Goal: Task Accomplishment & Management: Manage account settings

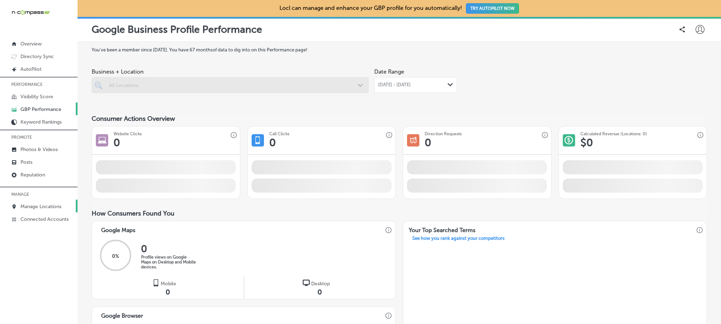
click at [48, 202] on link "Manage Locations" at bounding box center [39, 206] width 78 height 13
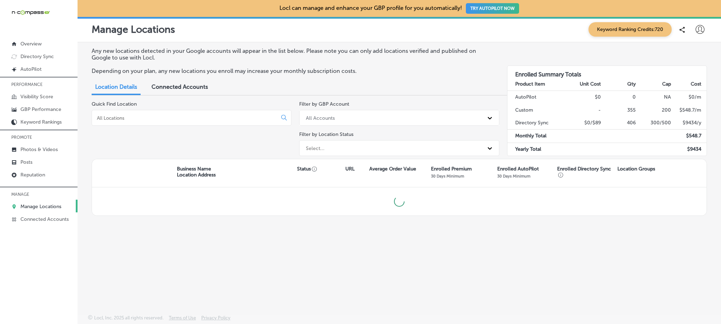
click at [158, 120] on input at bounding box center [185, 118] width 179 height 6
type input "c"
click at [169, 126] on div "Quick Find Location" at bounding box center [192, 130] width 200 height 58
click at [165, 118] on input at bounding box center [185, 118] width 179 height 6
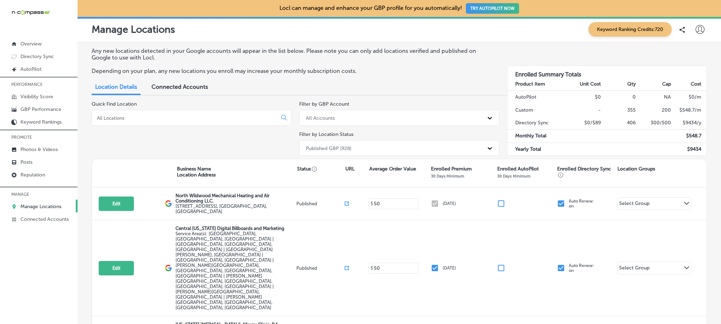
click at [192, 117] on input at bounding box center [185, 118] width 179 height 6
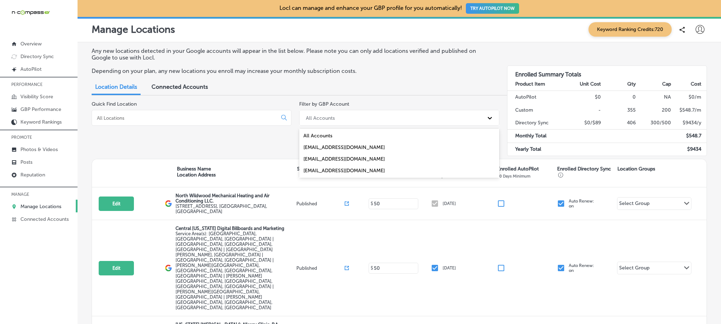
click at [332, 116] on div "All Accounts" at bounding box center [320, 118] width 29 height 6
click at [269, 106] on div "Quick Find Location" at bounding box center [192, 130] width 200 height 58
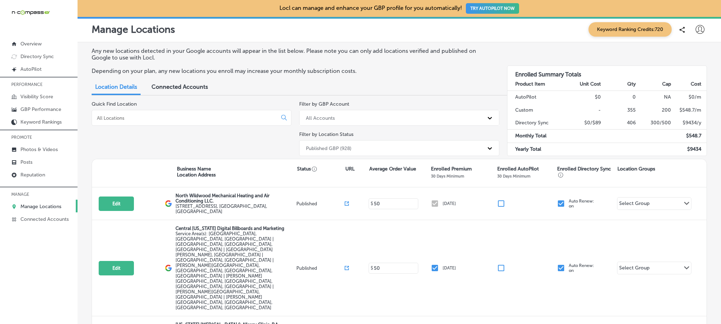
click at [208, 120] on input at bounding box center [185, 118] width 179 height 6
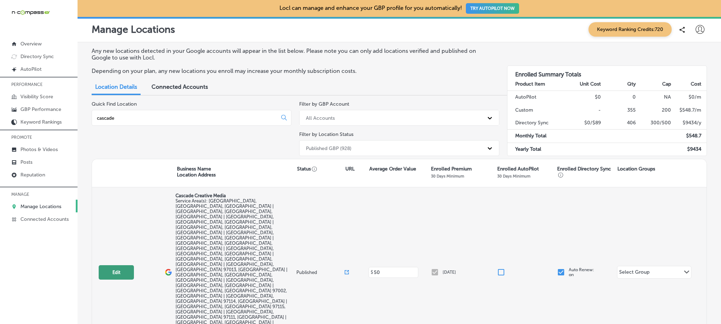
type input "cascade"
click at [122, 265] on button "Edit" at bounding box center [116, 272] width 35 height 14
select select "US"
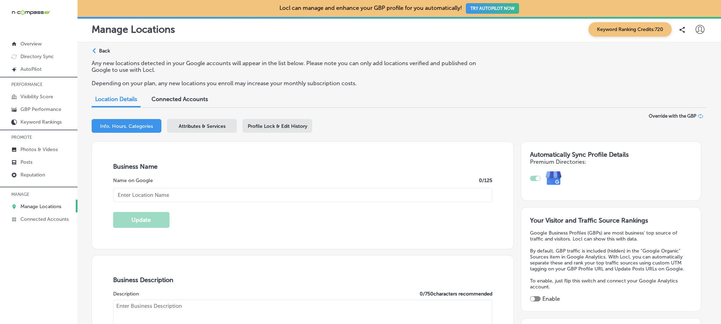
type input "Cascade Creative Media"
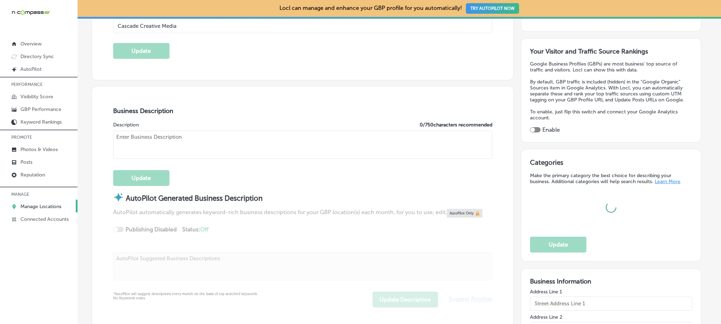
scroll to position [220, 0]
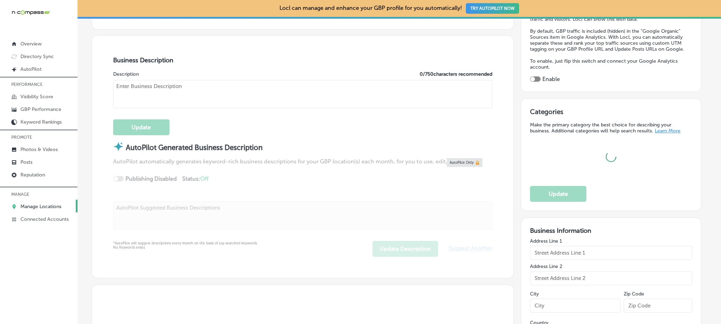
type input "[STREET_ADDRESS]"
type input "[PERSON_NAME]"
type input "97132"
type input "US"
type input "[URL][DOMAIN_NAME]"
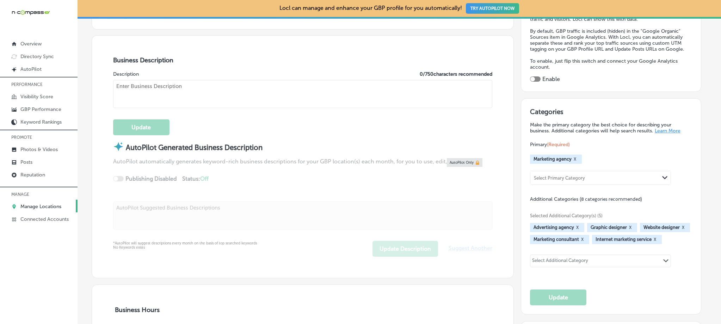
checkbox input "true"
type textarea "Cascade Creative Media is a full-service digital marketing agency based in [GEO…"
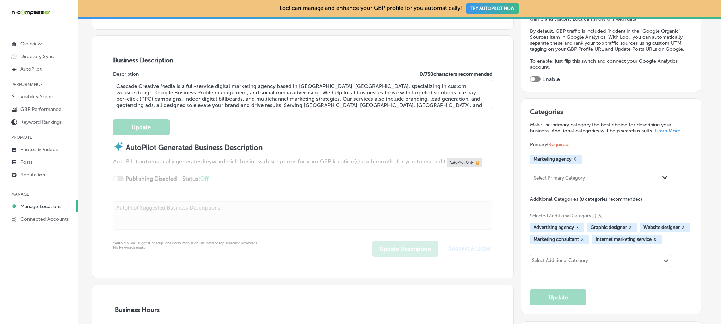
type input "[PHONE_NUMBER]"
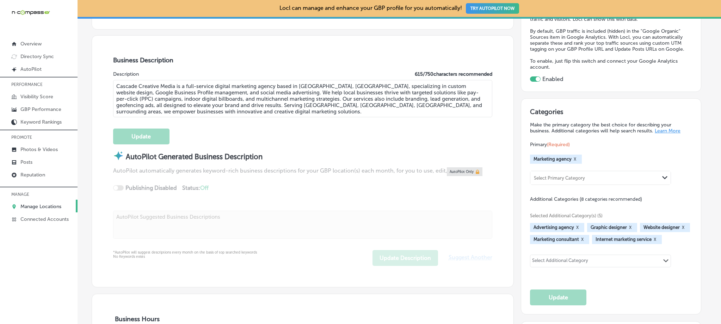
click at [190, 92] on textarea "Cascade Creative Media is a full-service digital marketing agency based in [GEO…" at bounding box center [302, 98] width 379 height 37
click at [214, 113] on textarea "Cascade Creative Media is a full-service digital marketing agency based in [GEO…" at bounding box center [302, 98] width 379 height 37
drag, startPoint x: 291, startPoint y: 105, endPoint x: 226, endPoint y: 106, distance: 64.5
click at [226, 106] on textarea "Cascade Creative Media is a full-service digital marketing agency based in [GEO…" at bounding box center [302, 98] width 379 height 37
paste textarea "McMinnville, [GEOGRAPHIC_DATA], [GEOGRAPHIC_DATA]"
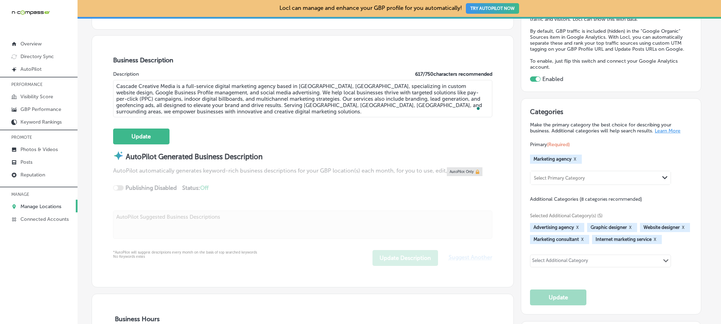
type textarea "Cascade Creative Media is a full-service digital marketing agency based in [GEO…"
click at [264, 123] on div "Update" at bounding box center [302, 133] width 379 height 23
click at [159, 139] on button "Update" at bounding box center [141, 137] width 56 height 16
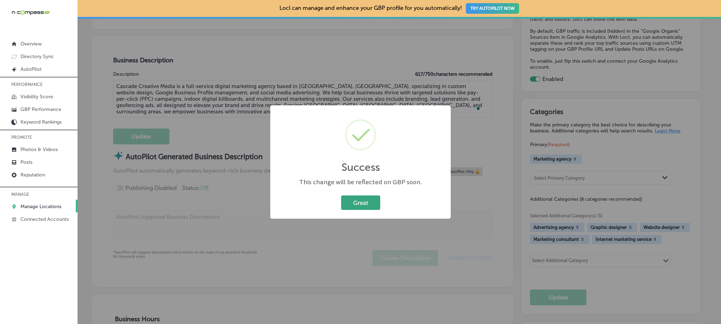
click at [367, 208] on button "Great" at bounding box center [360, 203] width 39 height 14
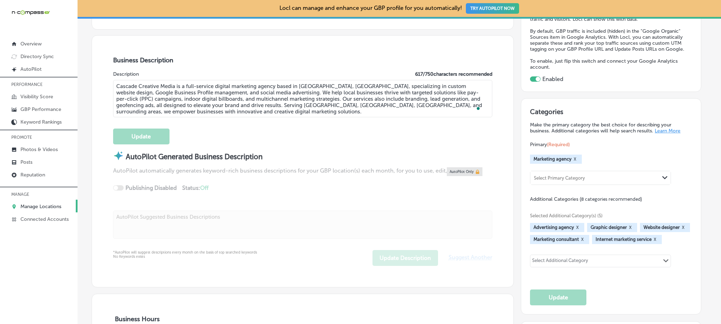
click at [41, 204] on p "Manage Locations" at bounding box center [40, 207] width 41 height 6
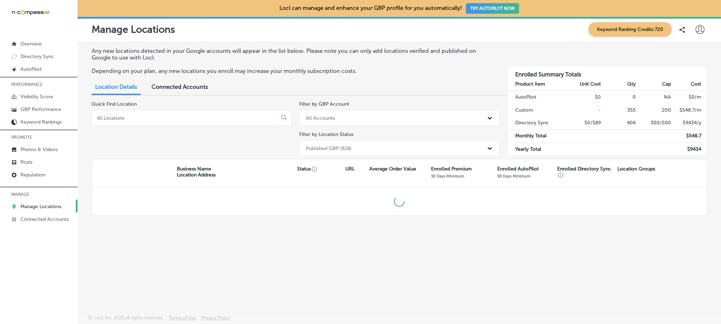
click at [116, 114] on div at bounding box center [192, 118] width 200 height 16
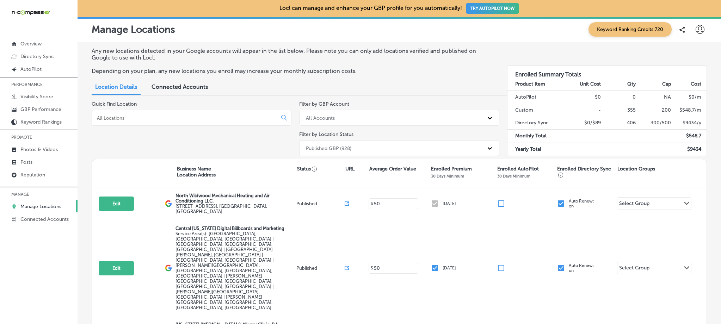
click at [117, 115] on input at bounding box center [185, 118] width 179 height 6
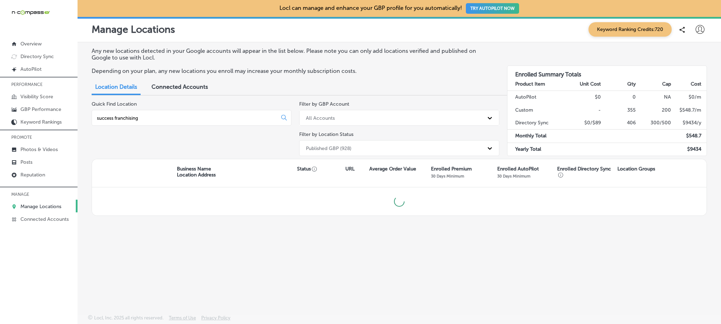
type input "success franchising"
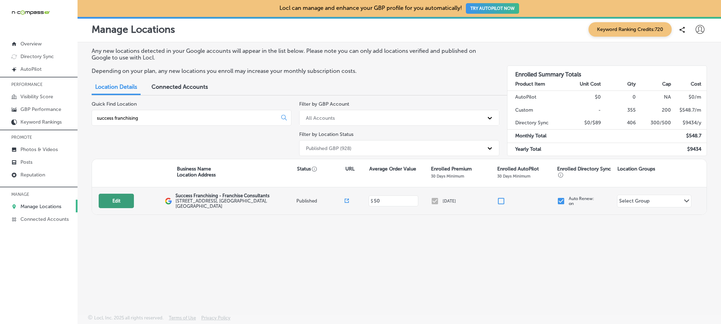
click at [112, 200] on button "Edit" at bounding box center [116, 201] width 35 height 14
select select "US"
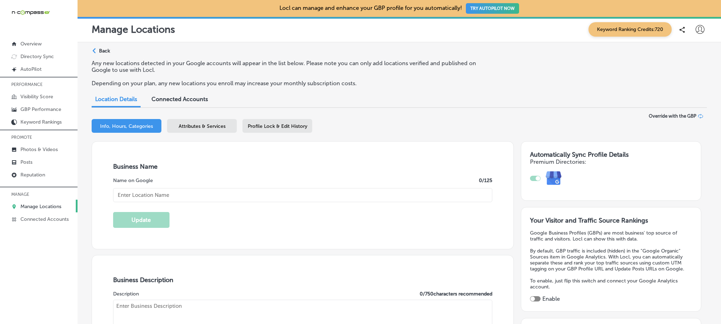
checkbox input "true"
type textarea "Success Franchising is a women-owned franchise consulting firm based in [GEOGRA…"
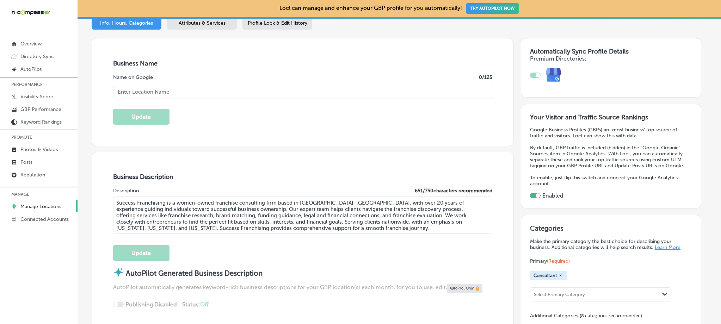
type input "[STREET_ADDRESS]"
type input "[GEOGRAPHIC_DATA]"
type input "77065"
type input "US"
type input "[URL][DOMAIN_NAME]"
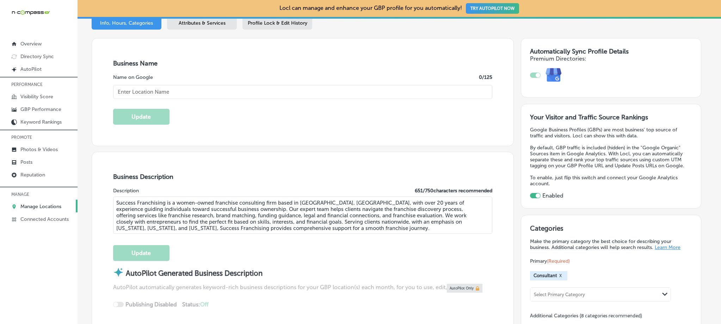
type input "Success Franchising - Franchise Consultants"
type input "[PHONE_NUMBER]"
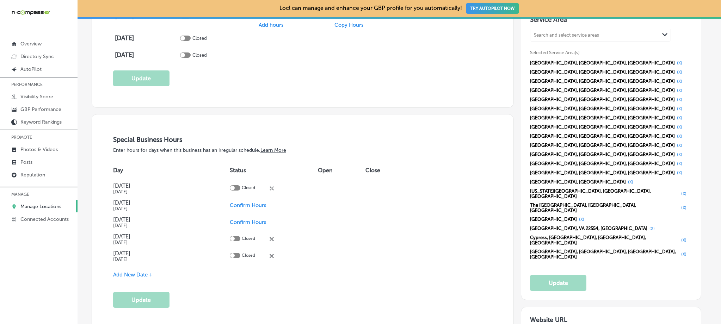
scroll to position [792, 0]
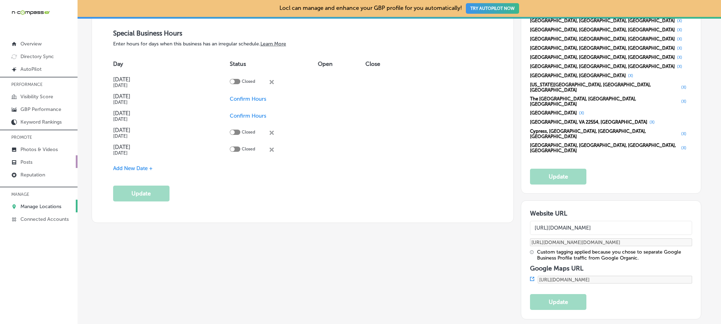
click at [48, 164] on link "Posts" at bounding box center [39, 161] width 78 height 13
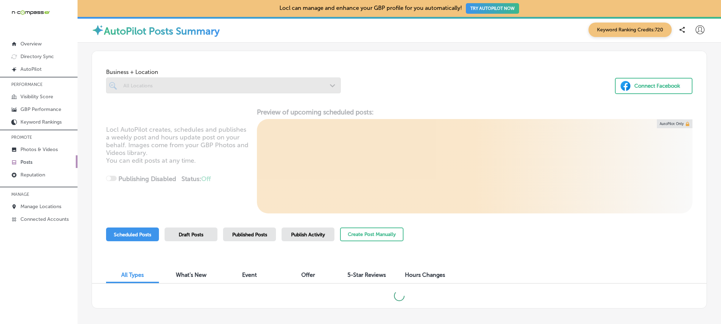
click at [202, 84] on div "All Locations" at bounding box center [226, 85] width 207 height 6
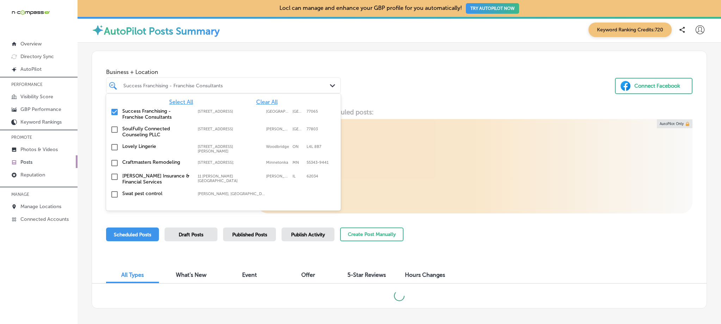
click at [345, 61] on div "Business + Location option focused, 1 of 356. 355 results available. Use Up and…" at bounding box center [399, 78] width 615 height 54
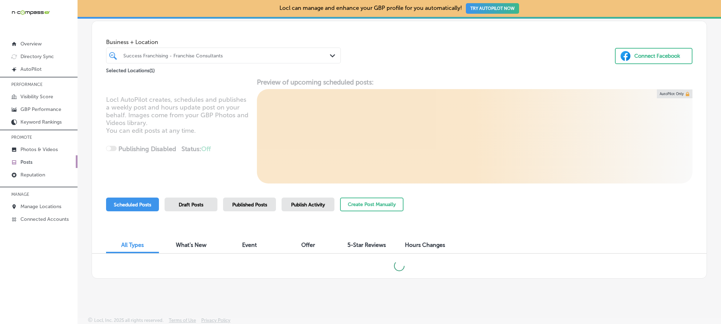
scroll to position [32, 0]
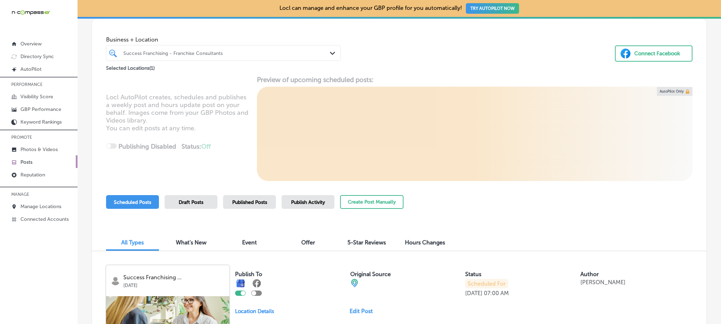
click at [247, 200] on span "Published Posts" at bounding box center [249, 202] width 35 height 6
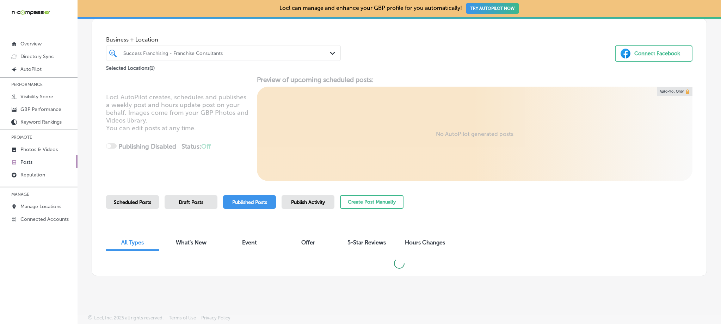
scroll to position [30, 0]
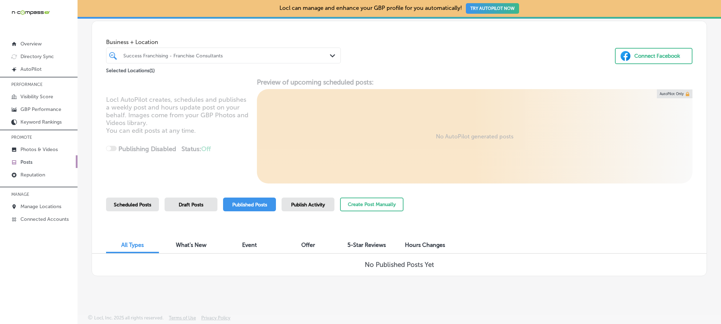
click at [126, 204] on span "Scheduled Posts" at bounding box center [132, 205] width 37 height 6
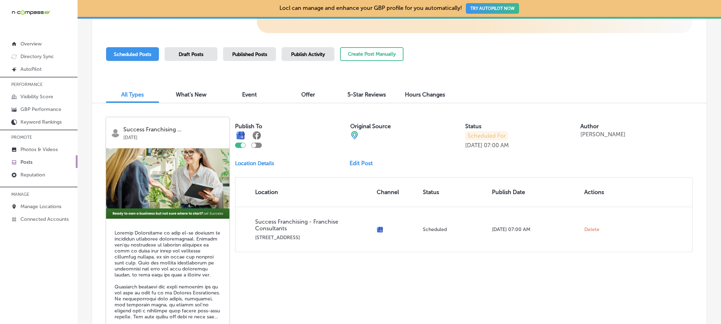
scroll to position [182, 0]
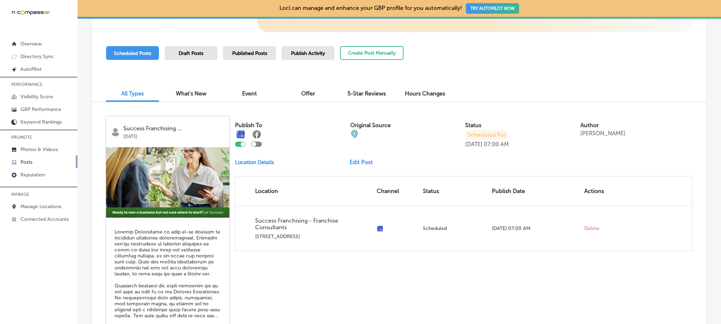
click at [484, 131] on p "Scheduled For" at bounding box center [486, 135] width 43 height 10
click at [256, 54] on span "Published Posts" at bounding box center [249, 53] width 35 height 6
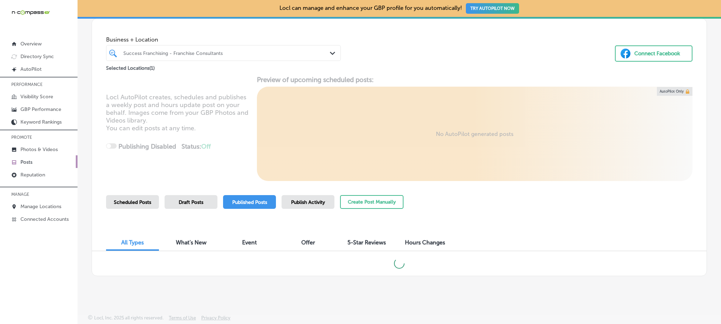
scroll to position [30, 0]
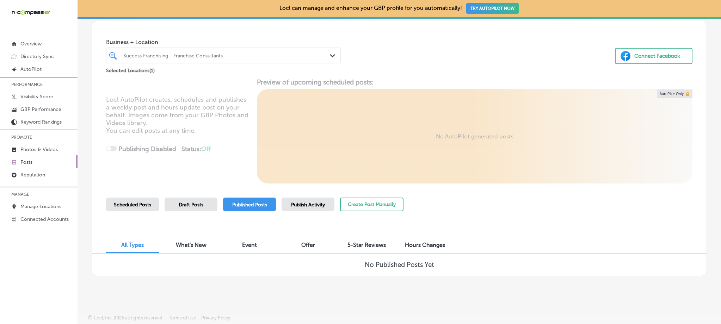
click at [132, 205] on span "Scheduled Posts" at bounding box center [132, 205] width 37 height 6
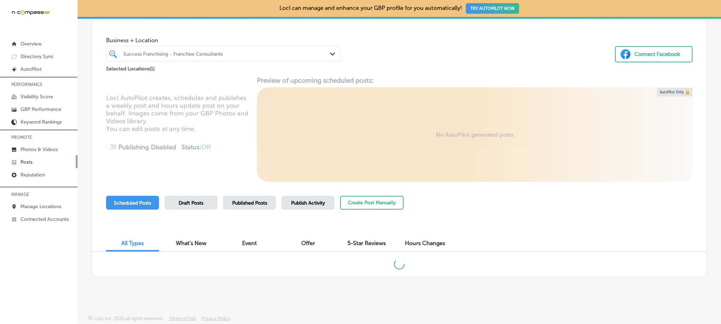
scroll to position [32, 0]
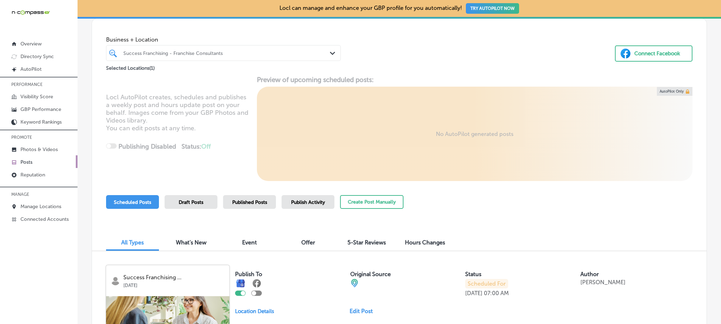
click at [155, 50] on div "Success Franchising - Franchise Consultants" at bounding box center [226, 53] width 207 height 6
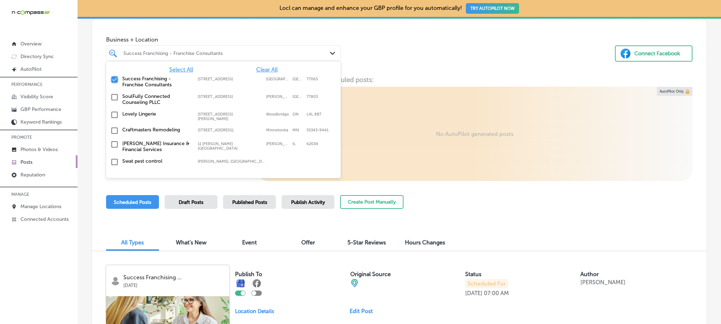
click at [116, 79] on input "checkbox" at bounding box center [114, 79] width 8 height 8
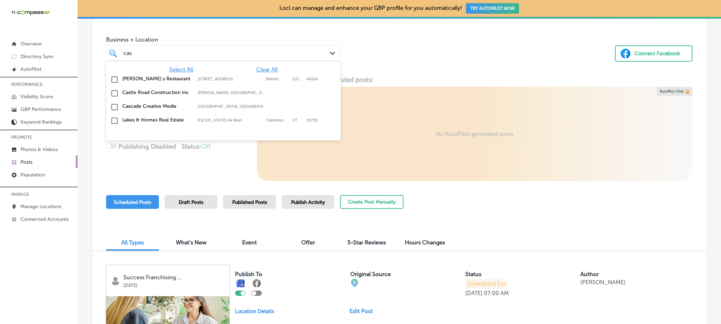
click at [156, 109] on div "Cascade Creative Media Salem, [GEOGRAPHIC_DATA], [GEOGRAPHIC_DATA] | [GEOGRAPHI…" at bounding box center [223, 107] width 229 height 11
type input "cas"
click at [405, 51] on div "Business + Location option focused, 3 of 356. 5 results available for search te…" at bounding box center [399, 46] width 615 height 54
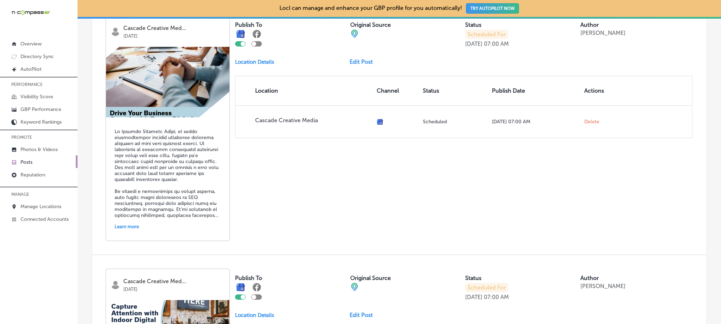
scroll to position [185, 0]
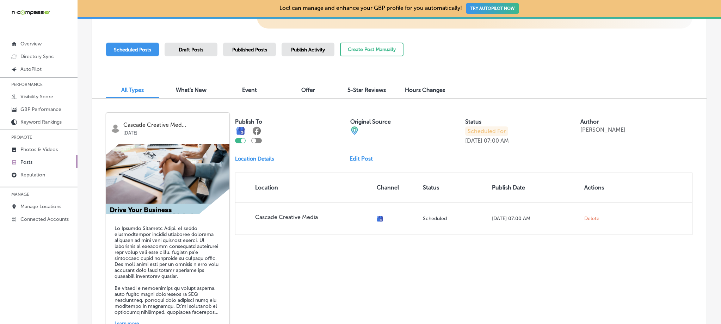
click at [356, 158] on link "Edit Post" at bounding box center [364, 158] width 29 height 7
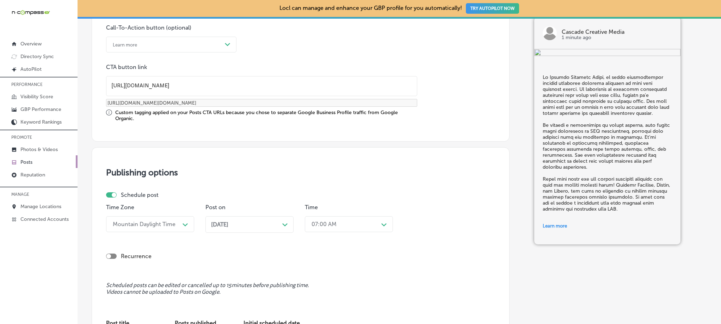
scroll to position [539, 0]
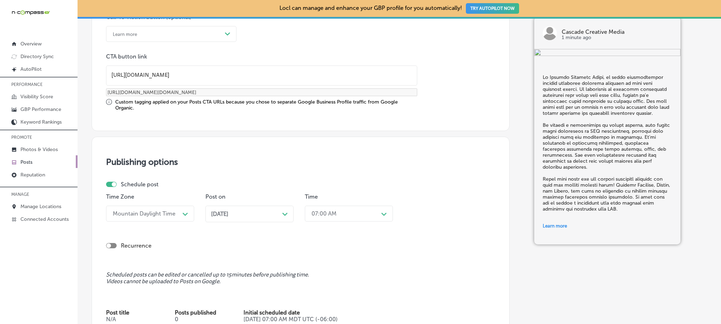
click at [278, 213] on div "[DATE] Path Created with Sketch." at bounding box center [249, 214] width 77 height 7
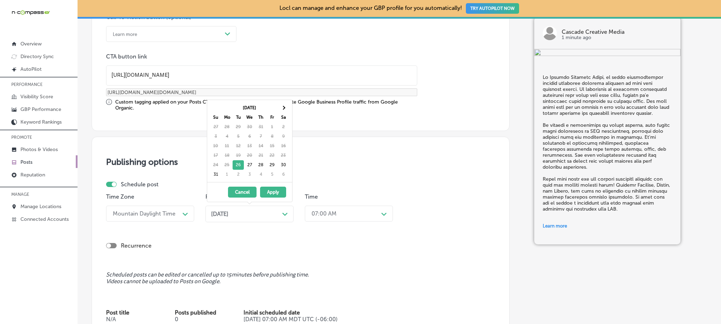
click at [196, 245] on div "Recurrence" at bounding box center [300, 245] width 389 height 7
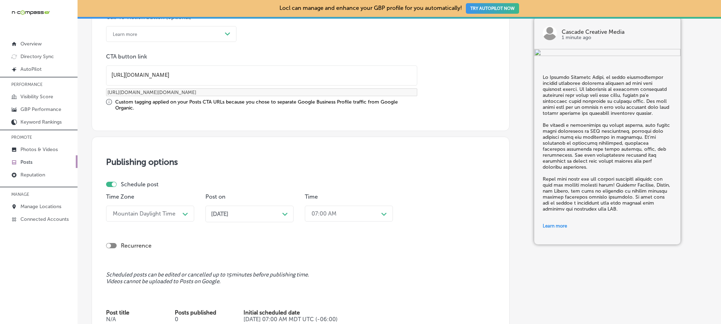
click at [111, 184] on div at bounding box center [111, 184] width 11 height 5
checkbox input "false"
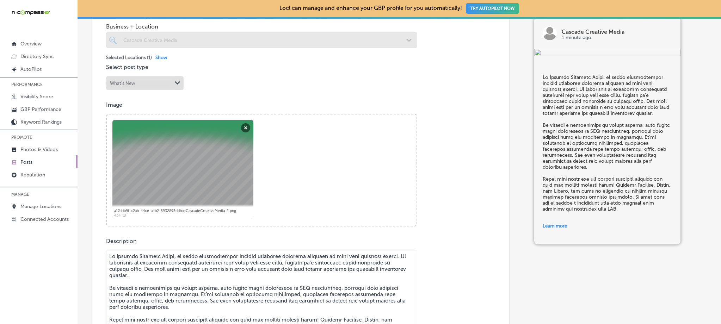
scroll to position [613, 0]
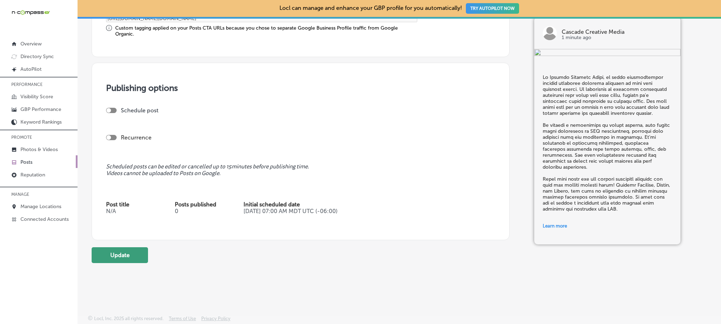
click at [129, 254] on button "Update" at bounding box center [120, 255] width 56 height 16
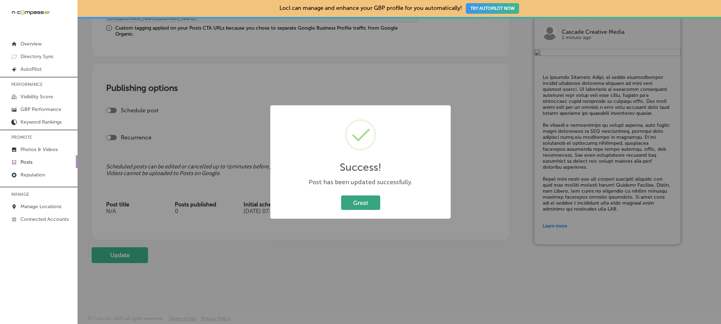
click at [355, 207] on button "Great" at bounding box center [360, 203] width 39 height 14
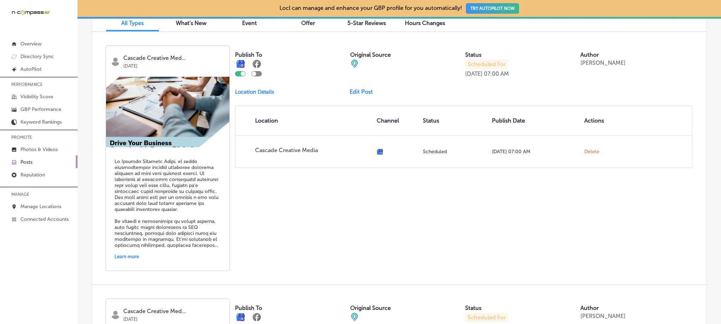
scroll to position [235, 0]
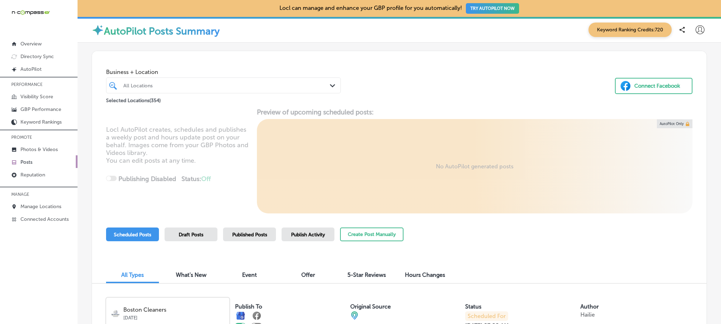
click at [161, 86] on div "All Locations" at bounding box center [226, 85] width 207 height 6
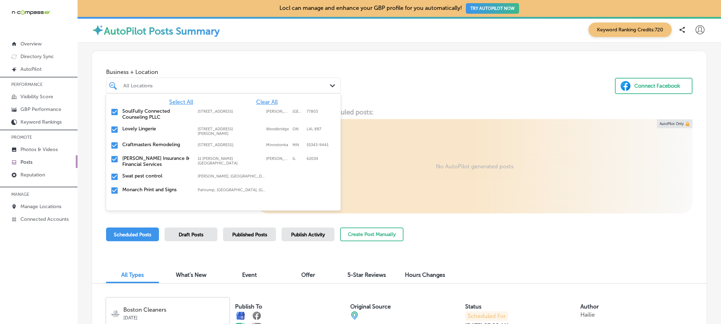
click at [259, 103] on span "Clear All" at bounding box center [267, 102] width 22 height 7
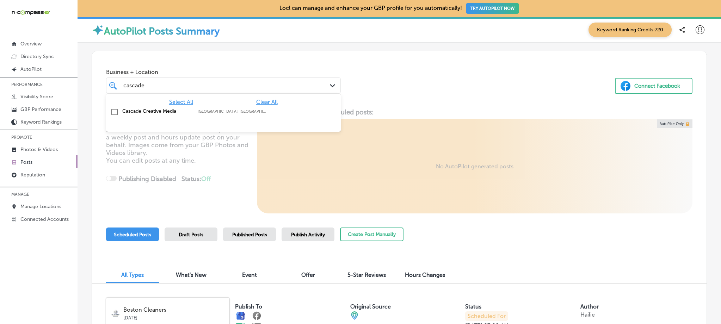
click at [196, 111] on div "Cascade Creative Media Salem, [GEOGRAPHIC_DATA], [GEOGRAPHIC_DATA] | [GEOGRAPHI…" at bounding box center [207, 111] width 171 height 6
type input "cascade"
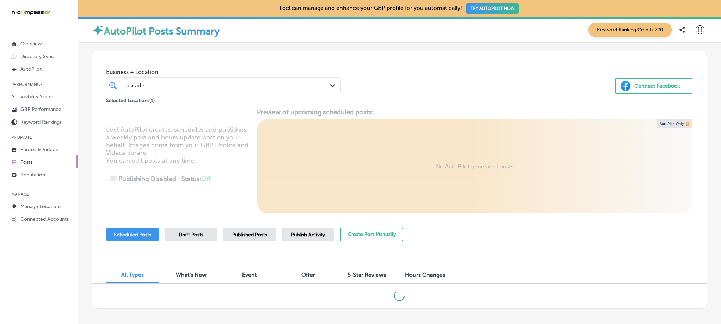
click at [413, 74] on div "Business + Location cascade cascade Path Created with Sketch. Selected Location…" at bounding box center [399, 78] width 615 height 54
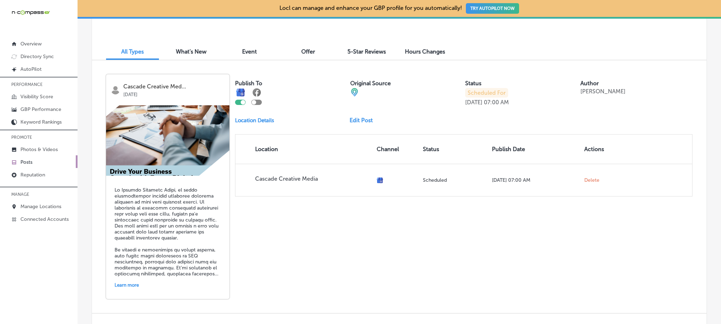
scroll to position [229, 0]
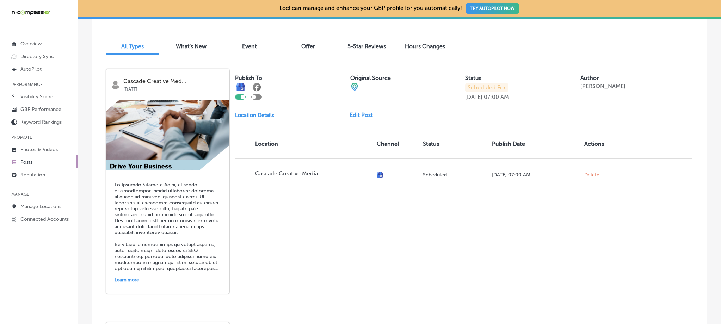
click at [357, 114] on link "Edit Post" at bounding box center [364, 115] width 29 height 7
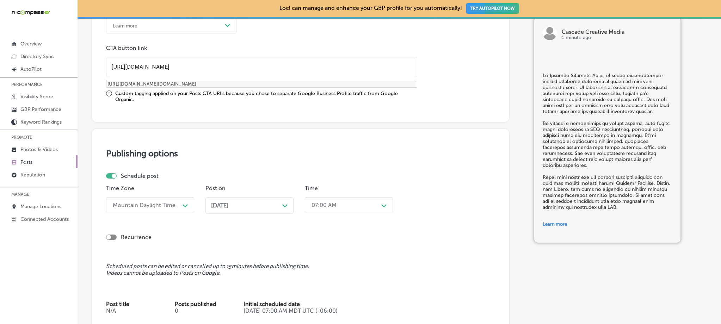
scroll to position [590, 0]
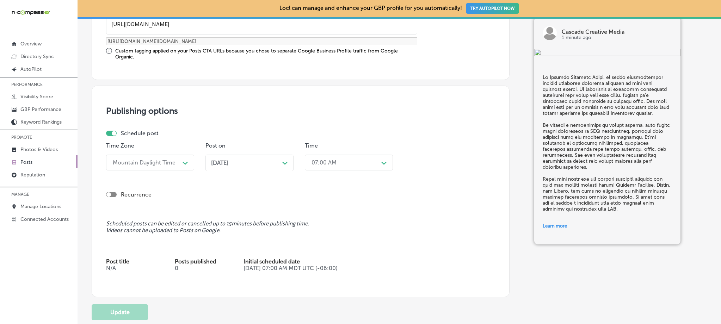
click at [114, 130] on div "Schedule post" at bounding box center [297, 133] width 383 height 7
click at [112, 132] on div at bounding box center [114, 133] width 5 height 5
checkbox input "false"
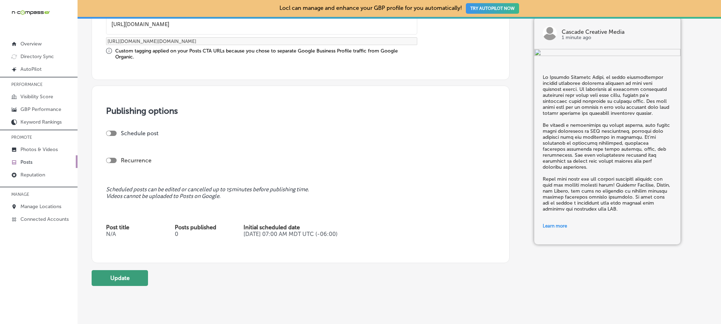
click at [131, 276] on button "Update" at bounding box center [120, 278] width 56 height 16
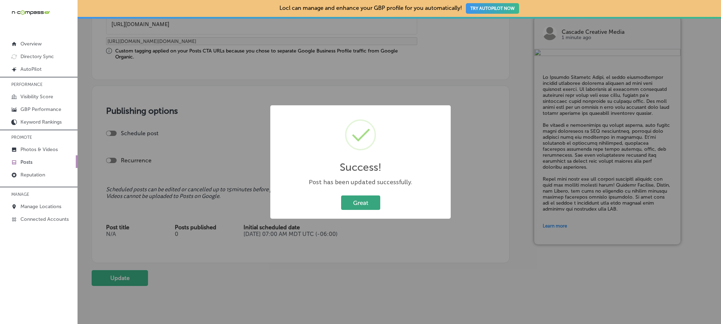
click at [363, 199] on button "Great" at bounding box center [360, 203] width 39 height 14
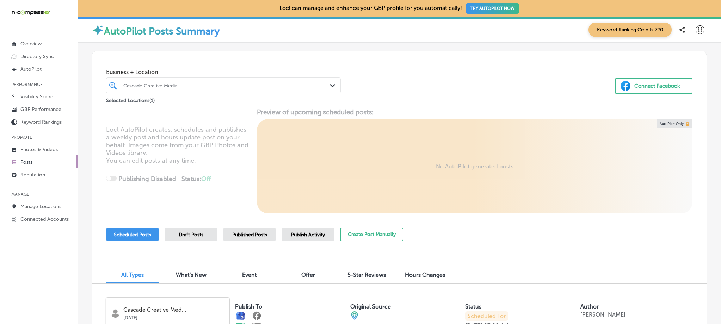
click at [183, 87] on div "Cascade Creative Media" at bounding box center [226, 85] width 207 height 6
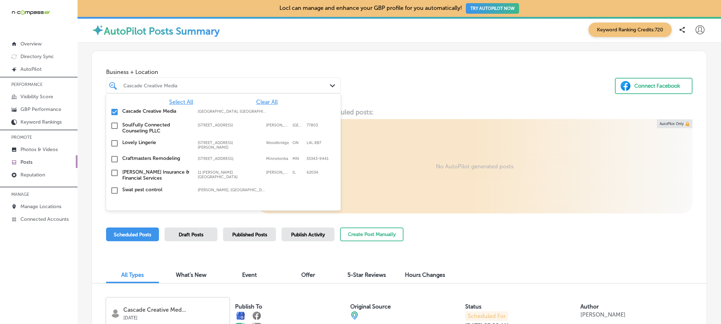
drag, startPoint x: 113, startPoint y: 113, endPoint x: 181, endPoint y: 86, distance: 72.9
click at [113, 113] on input "checkbox" at bounding box center [114, 112] width 8 height 8
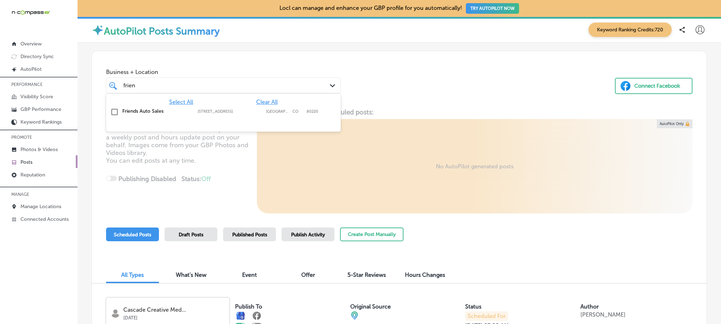
click at [173, 113] on label "Friends Auto Sales" at bounding box center [156, 111] width 68 height 6
type input "frien"
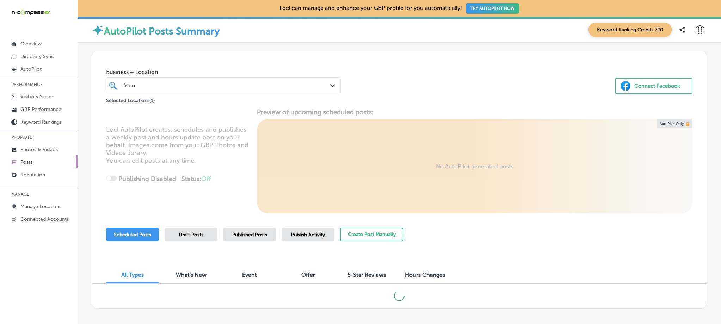
click at [462, 57] on div "Business + Location frien frien Path Created with Sketch. Selected Locations ( …" at bounding box center [399, 78] width 615 height 54
